Goal: Task Accomplishment & Management: Complete application form

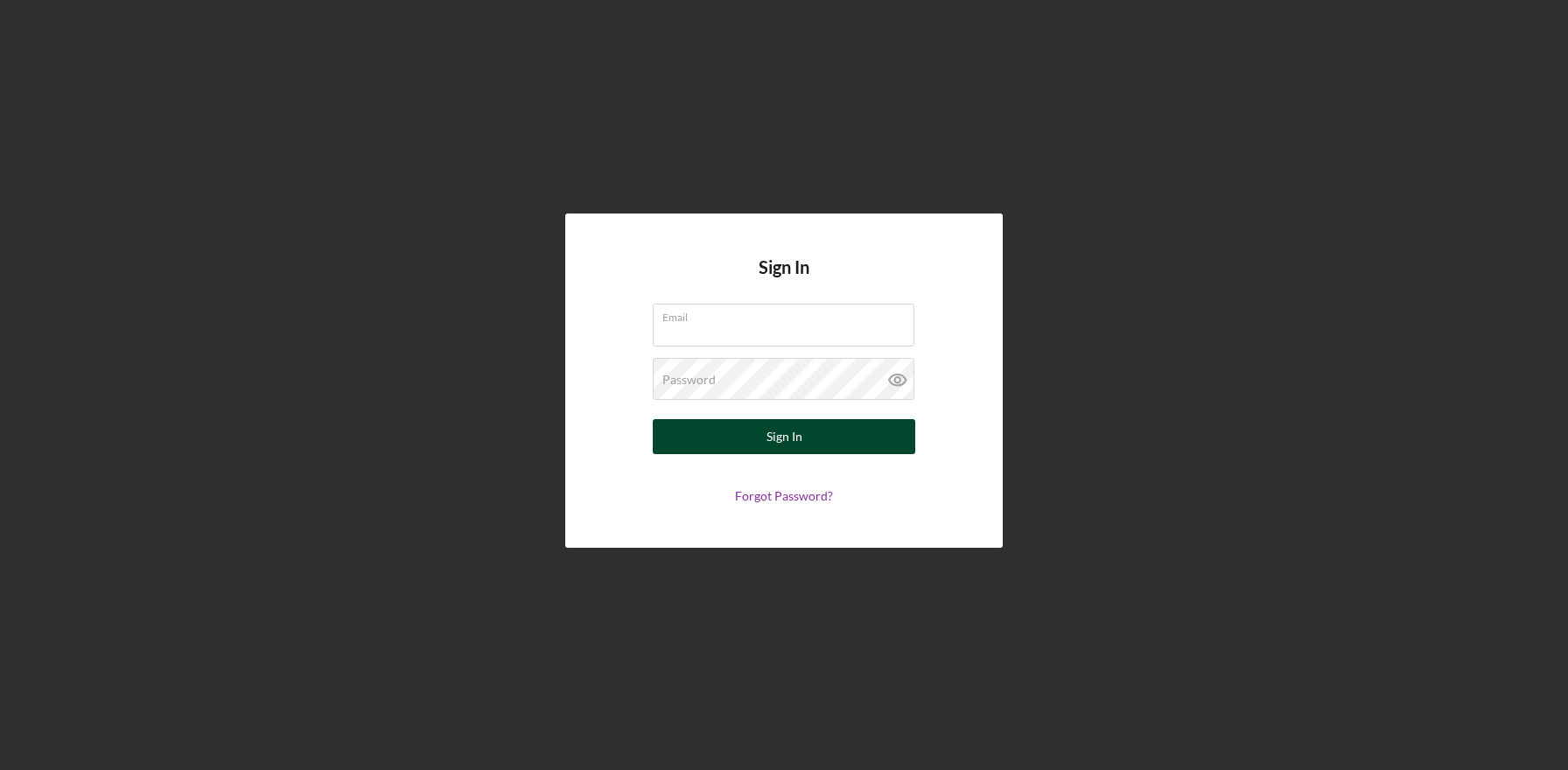
type input "[EMAIL_ADDRESS][DOMAIN_NAME]"
click at [749, 440] on button "Sign In" at bounding box center [784, 436] width 262 height 35
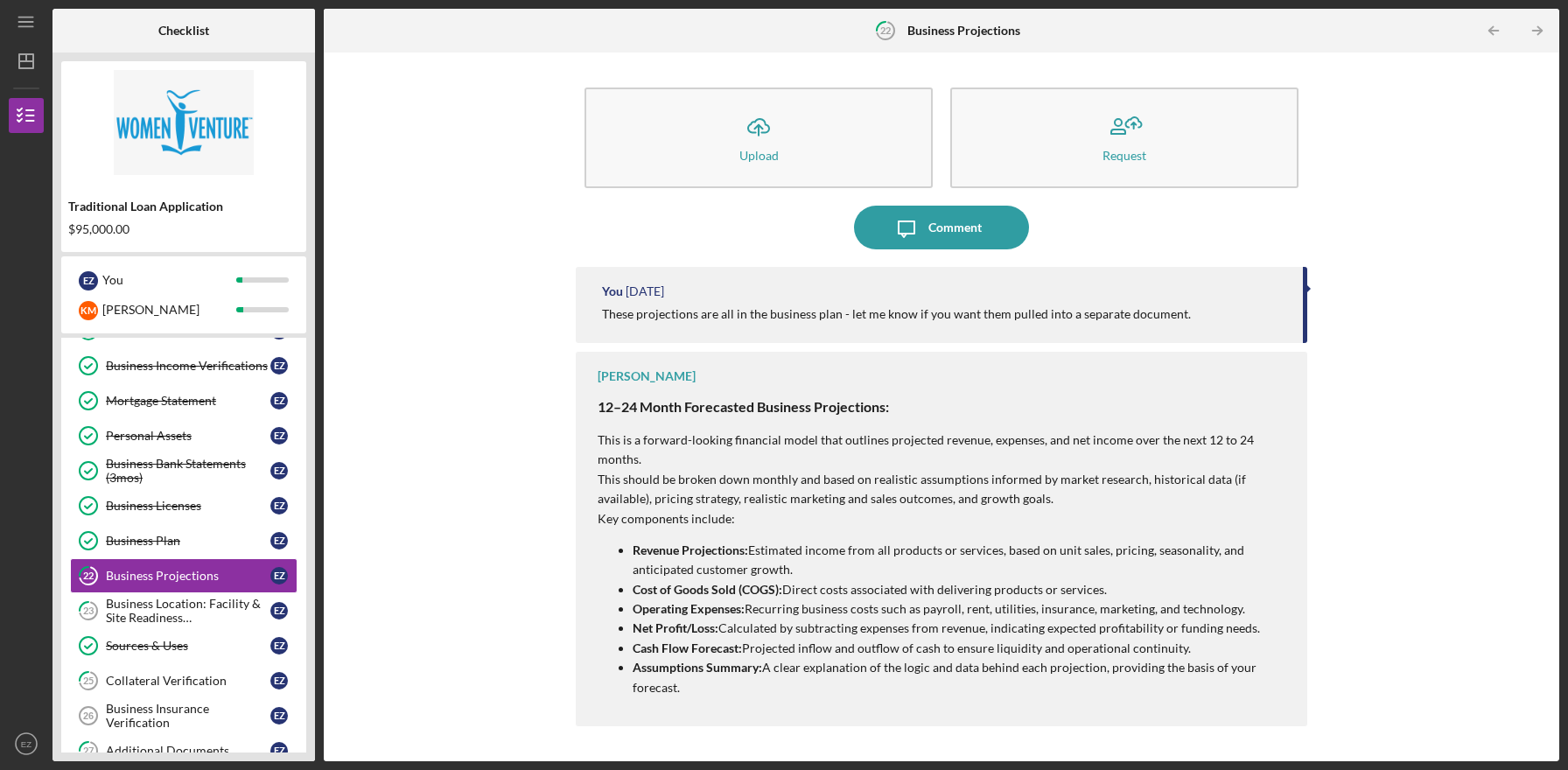
scroll to position [280, 0]
click at [189, 730] on link "Business Insurance Verification 26 Business Insurance Verification E Z" at bounding box center [184, 715] width 228 height 35
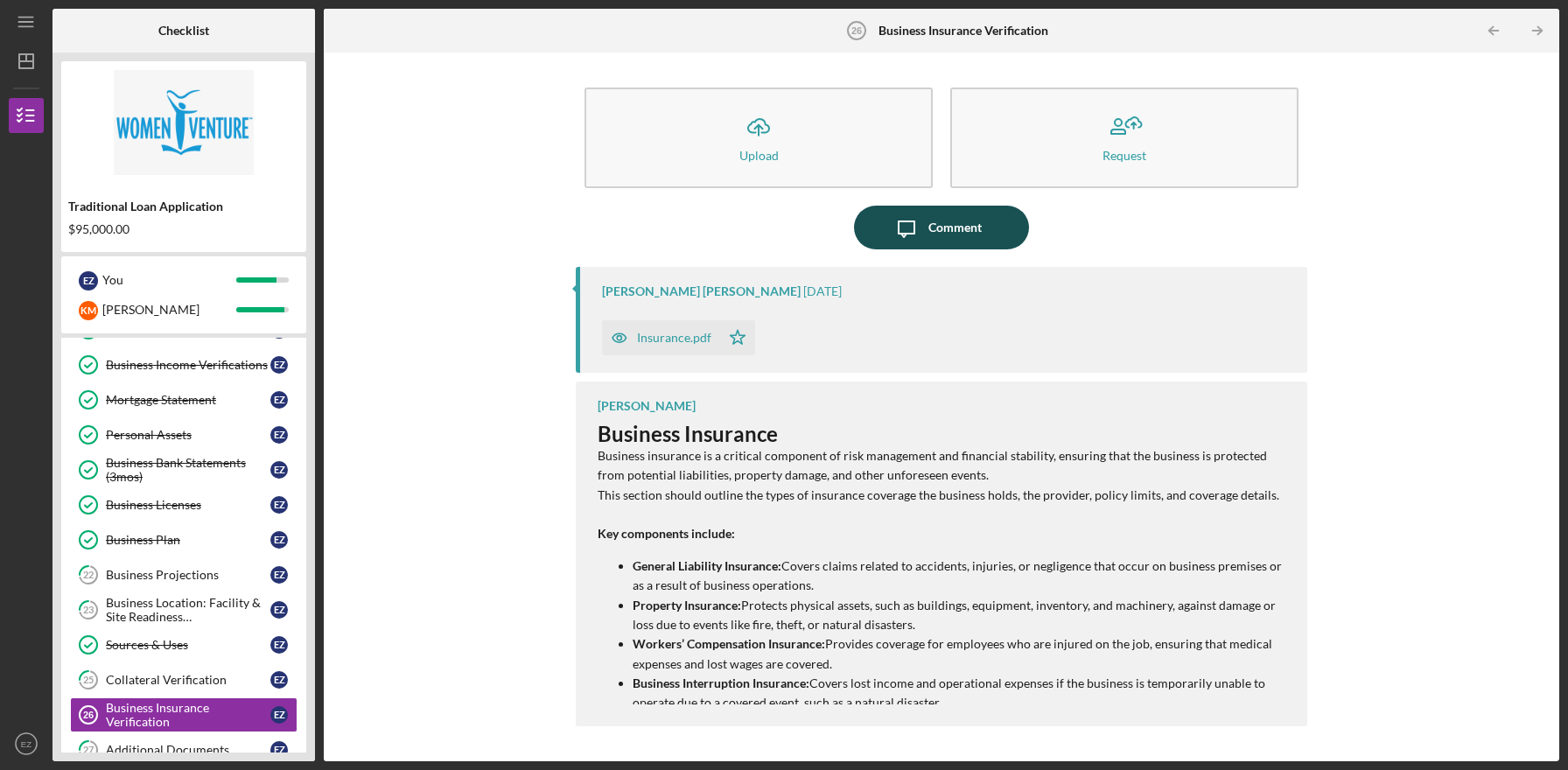
click at [964, 223] on div "Comment" at bounding box center [954, 227] width 53 height 43
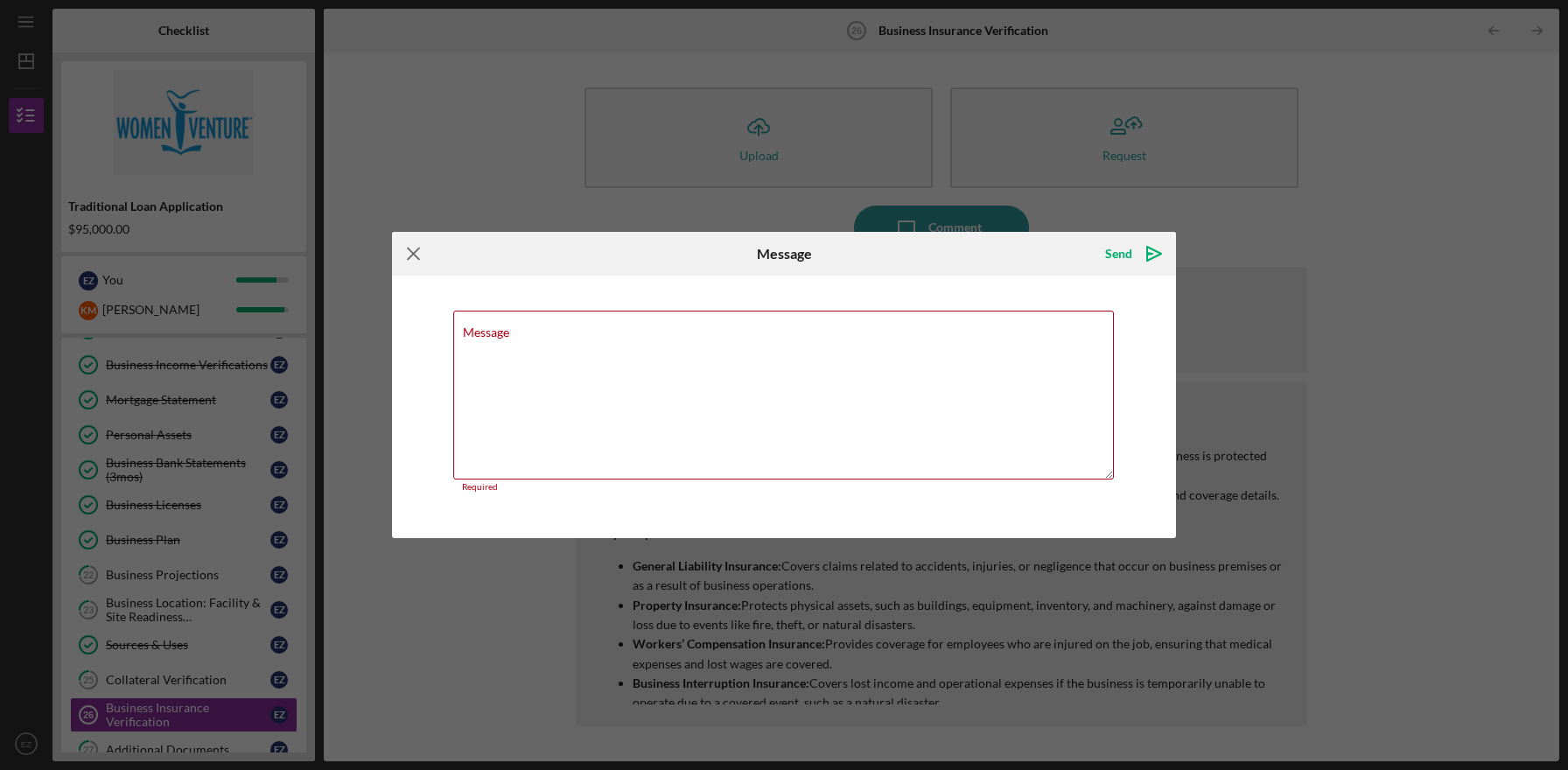
click at [406, 260] on icon "Icon/Menu Close" at bounding box center [413, 253] width 43 height 43
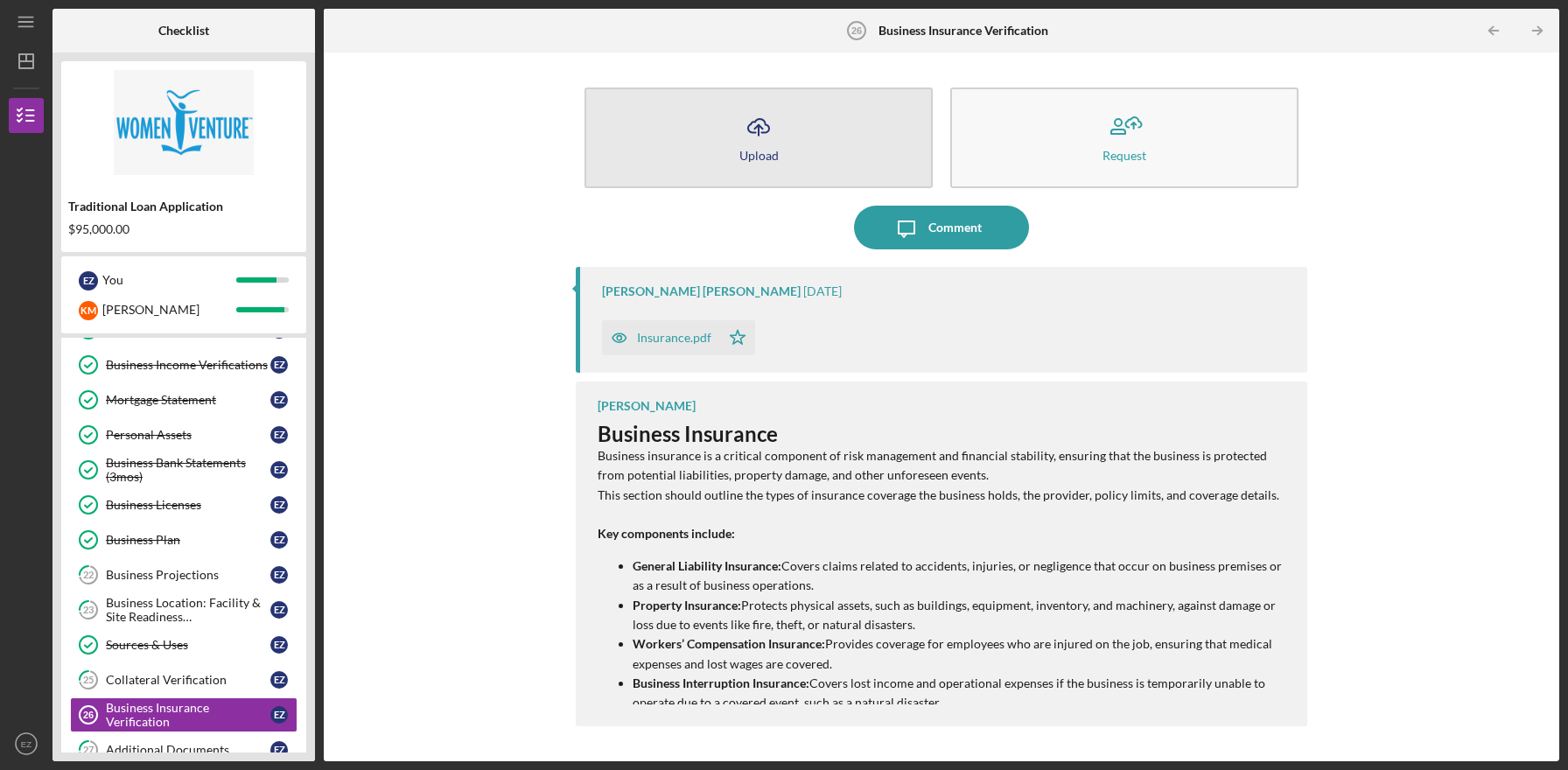
click at [802, 118] on button "Icon/Upload Upload" at bounding box center [758, 138] width 348 height 100
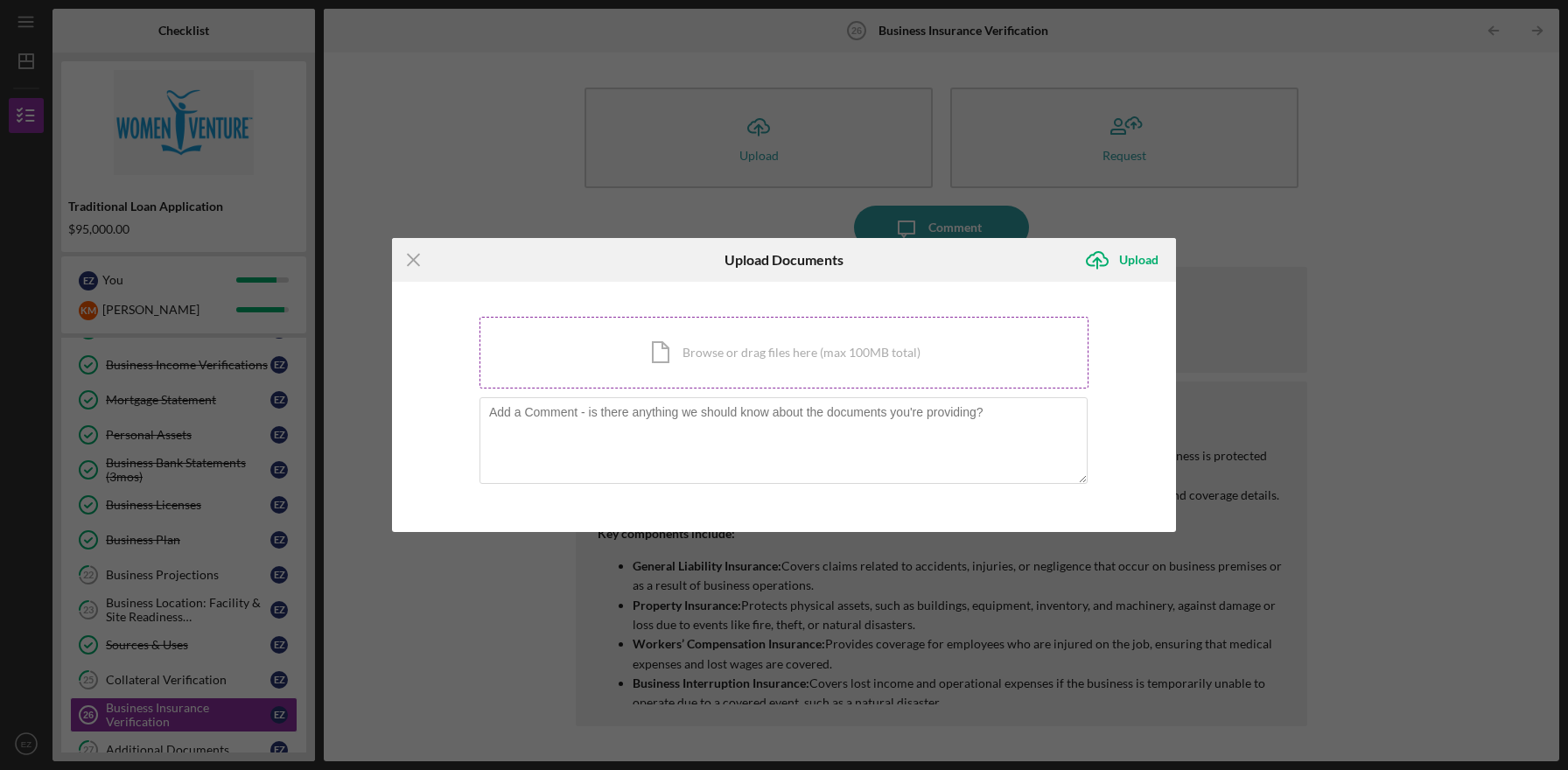
click at [688, 352] on div "Icon/Document Browse or drag files here (max 100MB total) Tap to choose files o…" at bounding box center [784, 352] width 609 height 71
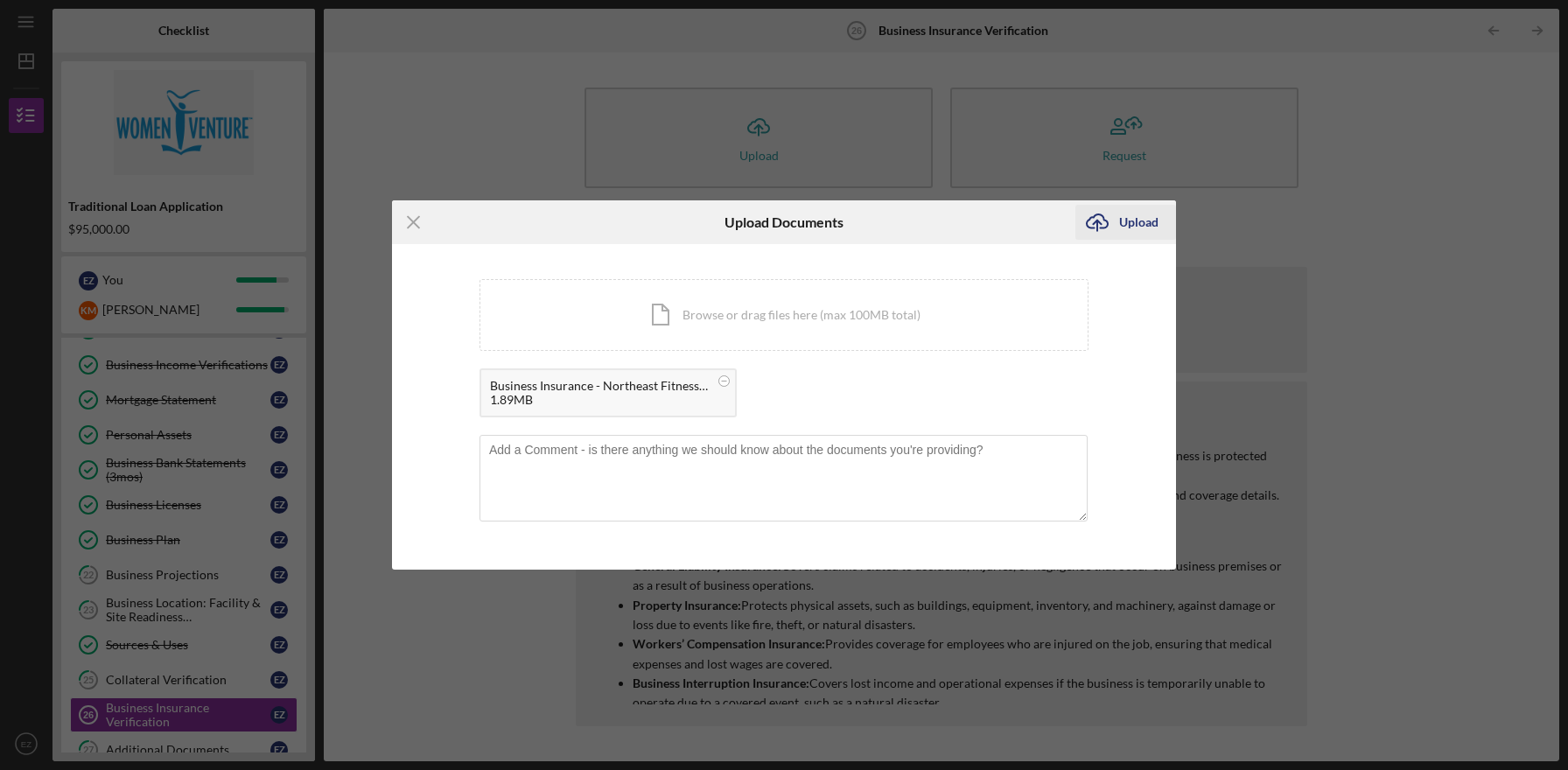
click at [1123, 228] on div "Upload" at bounding box center [1139, 222] width 40 height 35
